Goal: Navigation & Orientation: Find specific page/section

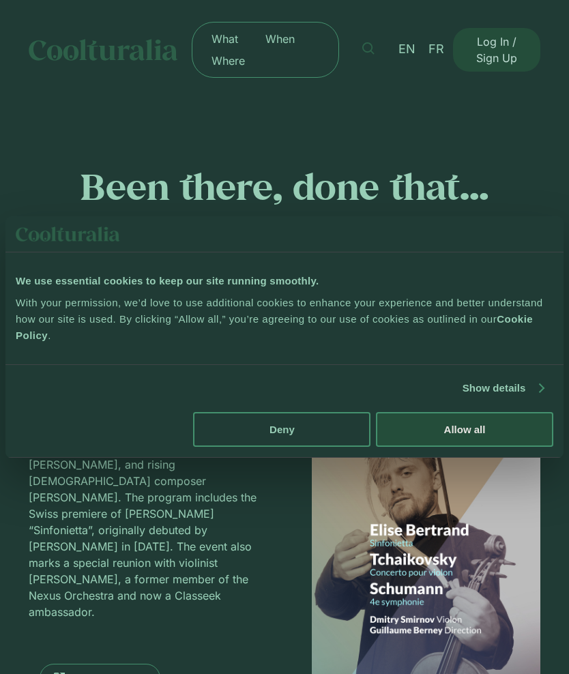
click at [444, 46] on span "FR" at bounding box center [437, 49] width 16 height 14
click at [439, 51] on span "FR" at bounding box center [437, 49] width 16 height 14
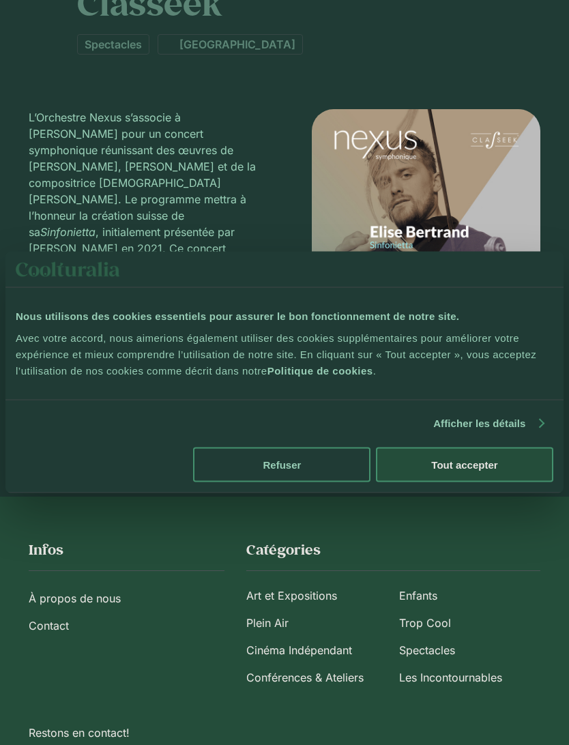
scroll to position [338, 0]
click at [479, 467] on button "Tout accepter" at bounding box center [464, 465] width 177 height 35
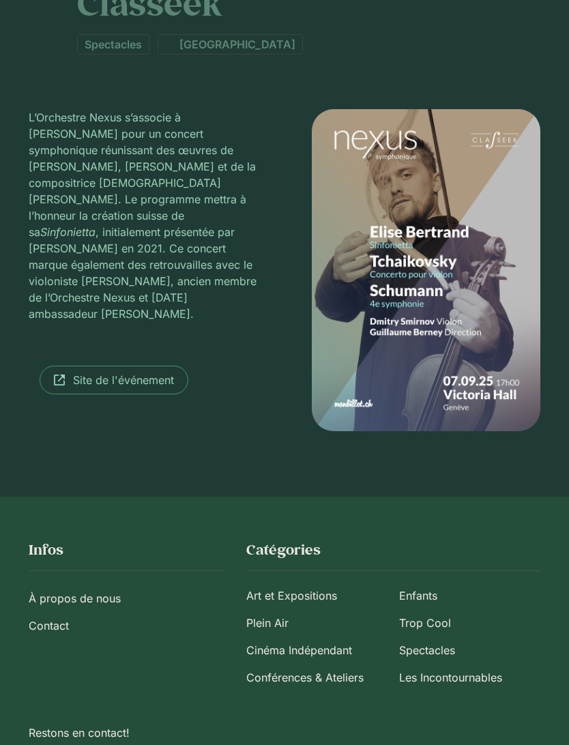
click at [103, 598] on link "À propos de nous" at bounding box center [127, 598] width 196 height 27
